Goal: Task Accomplishment & Management: Use online tool/utility

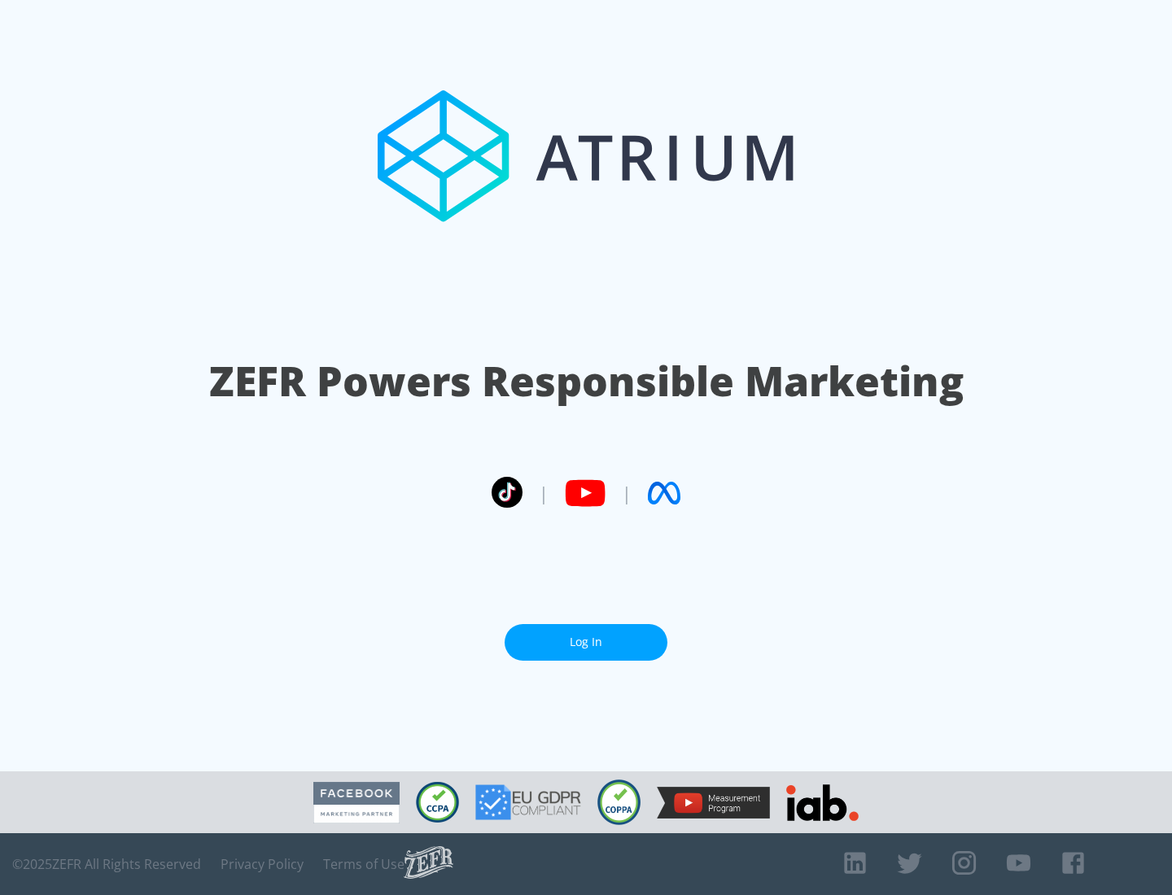
click at [586, 636] on link "Log In" at bounding box center [586, 642] width 163 height 37
